Goal: Consume media (video, audio)

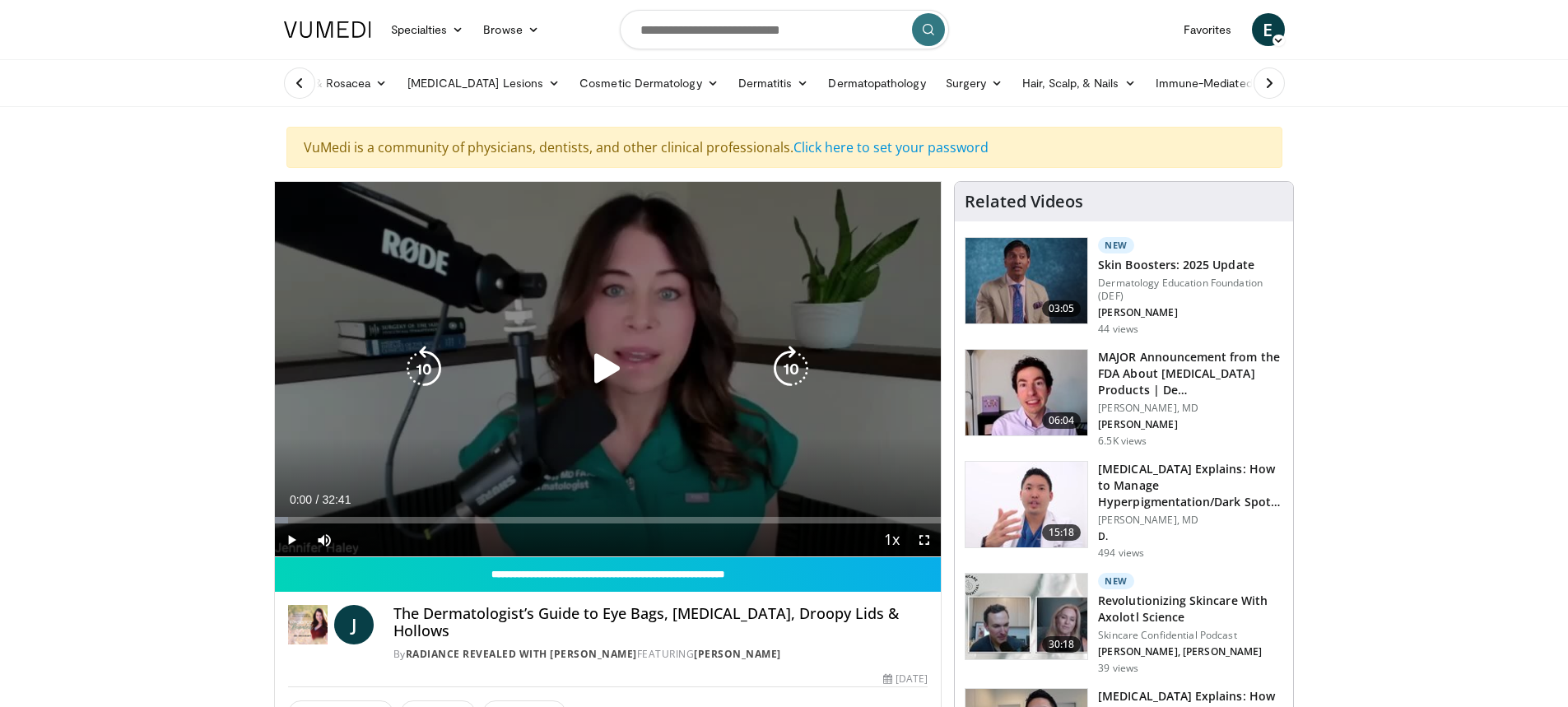
click at [594, 385] on icon "Video Player" at bounding box center [608, 369] width 46 height 46
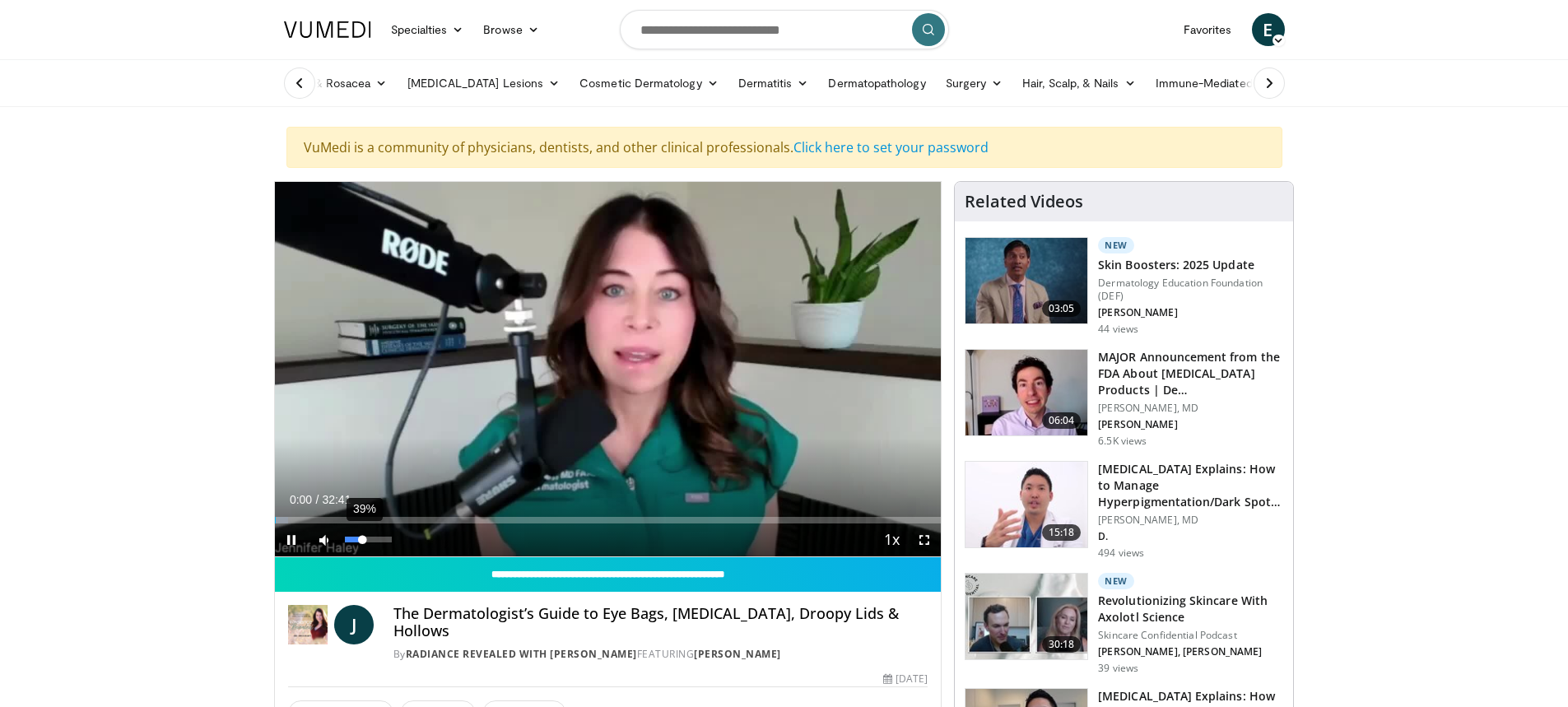
click at [363, 537] on div "39%" at bounding box center [369, 539] width 47 height 6
click at [351, 541] on video-js "**********" at bounding box center [608, 370] width 667 height 375
click at [327, 520] on div "Progress Bar" at bounding box center [328, 521] width 2 height 7
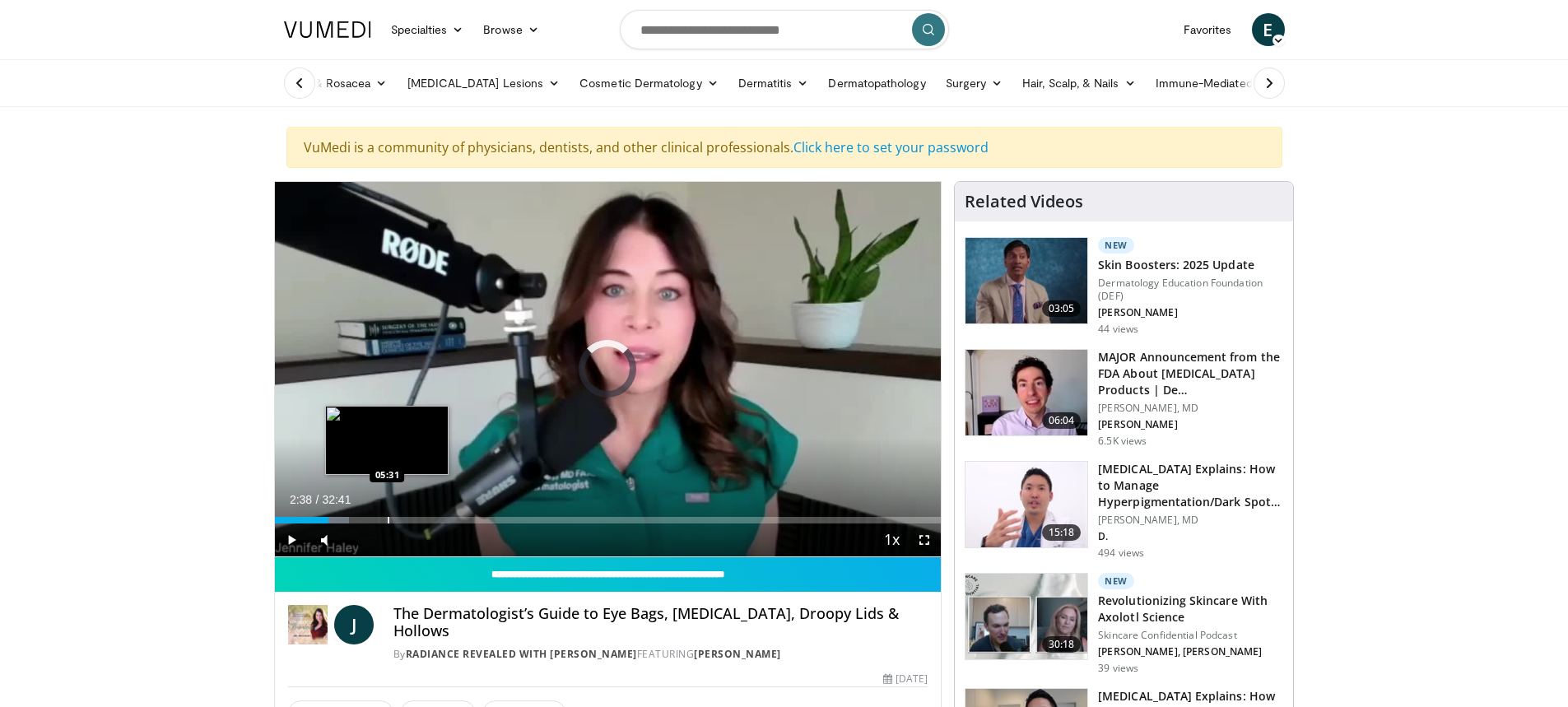
click at [387, 521] on div "Progress Bar" at bounding box center [388, 521] width 2 height 7
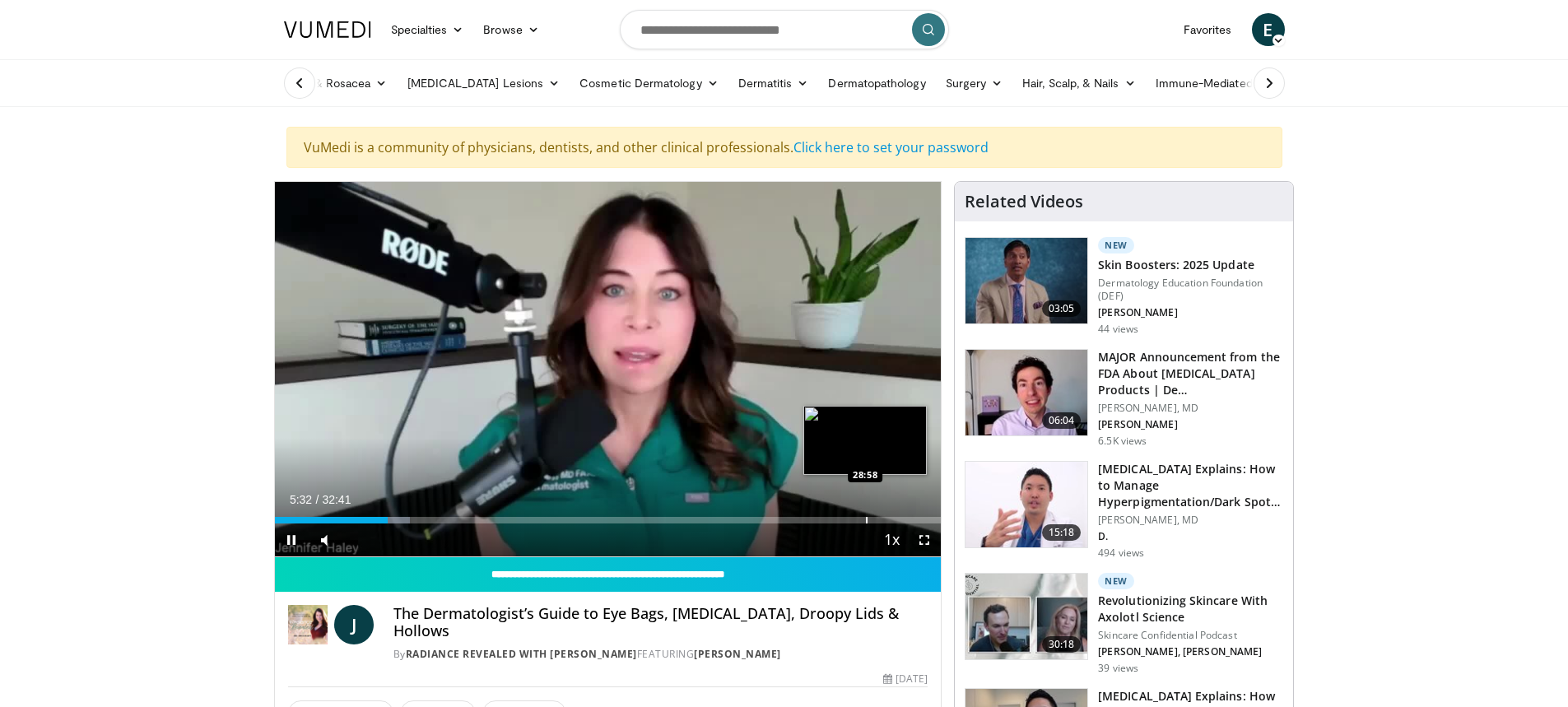
click at [866, 521] on div "Progress Bar" at bounding box center [867, 521] width 2 height 7
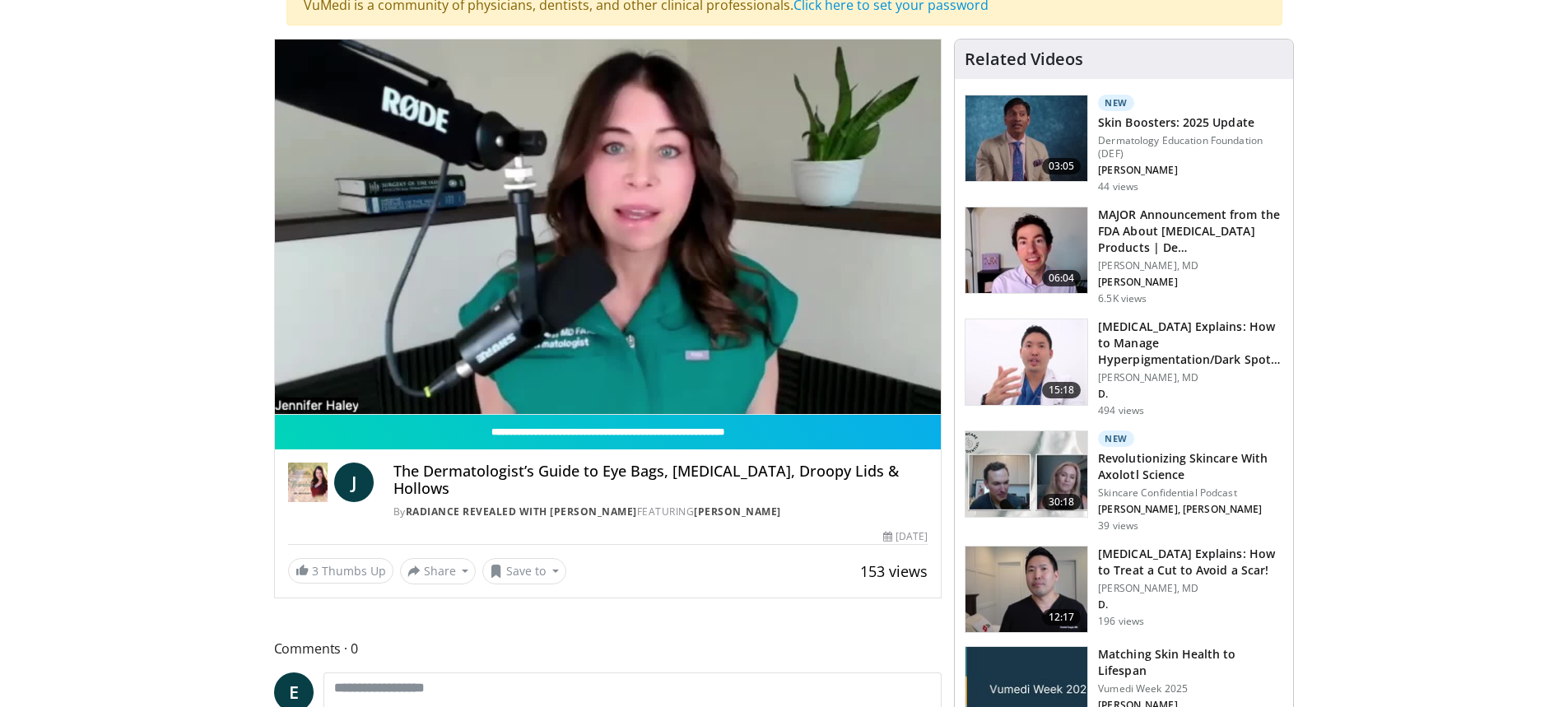
scroll to position [165, 0]
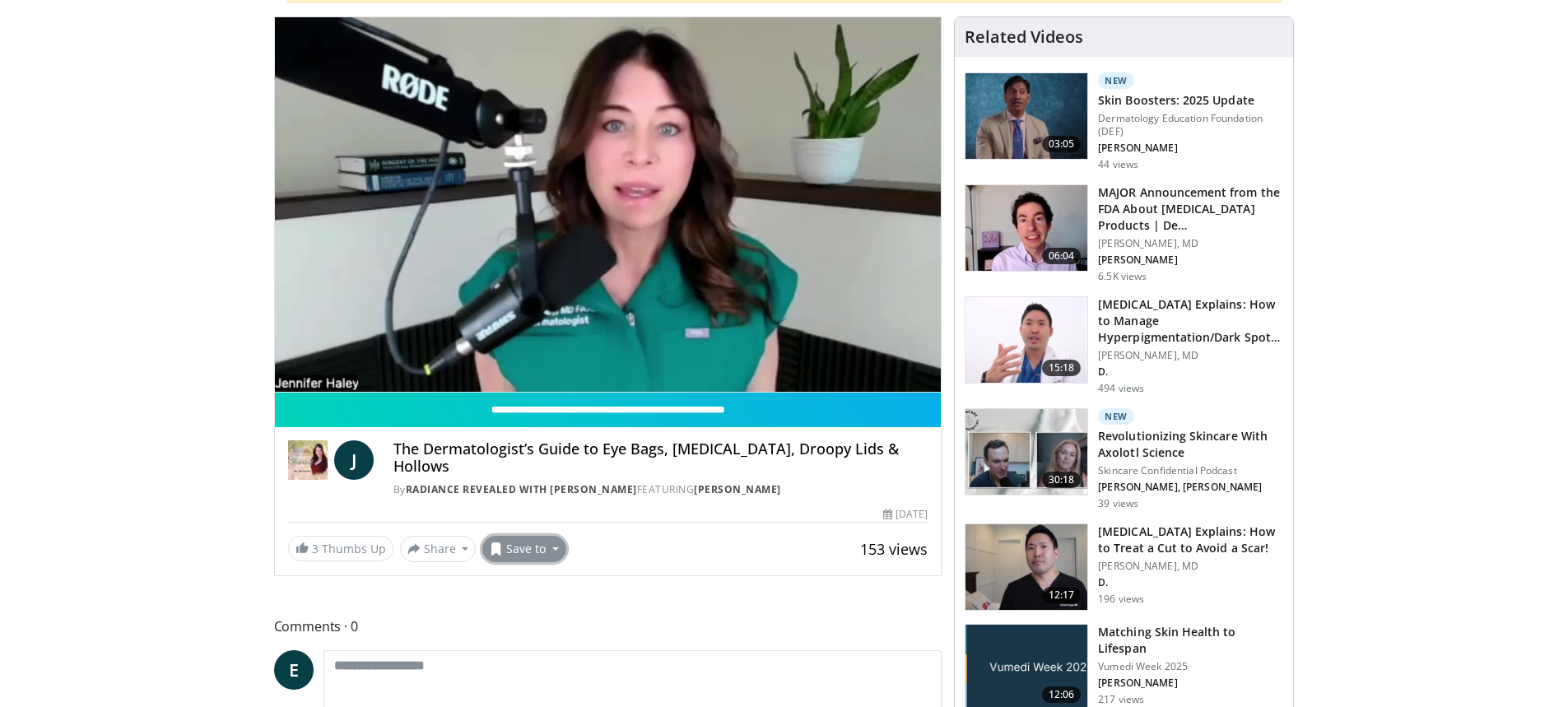
click at [522, 539] on button "Save to" at bounding box center [524, 548] width 84 height 26
click at [530, 575] on span "Add to Favorites" at bounding box center [554, 584] width 101 height 18
